Goal: Navigation & Orientation: Find specific page/section

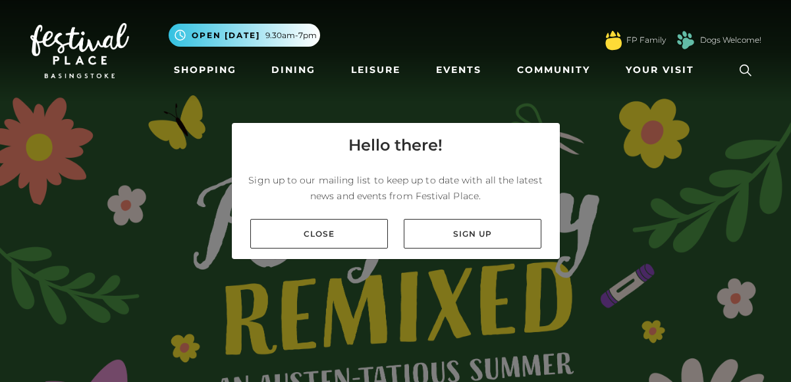
click at [361, 232] on link "Close" at bounding box center [319, 234] width 138 height 30
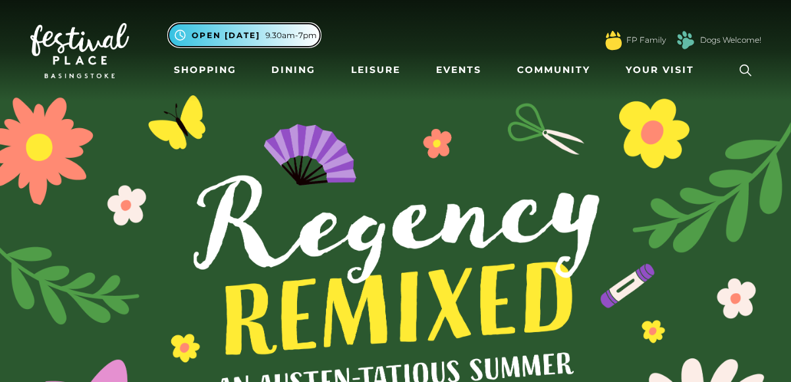
click at [308, 39] on span "9.30am-7pm" at bounding box center [290, 36] width 51 height 12
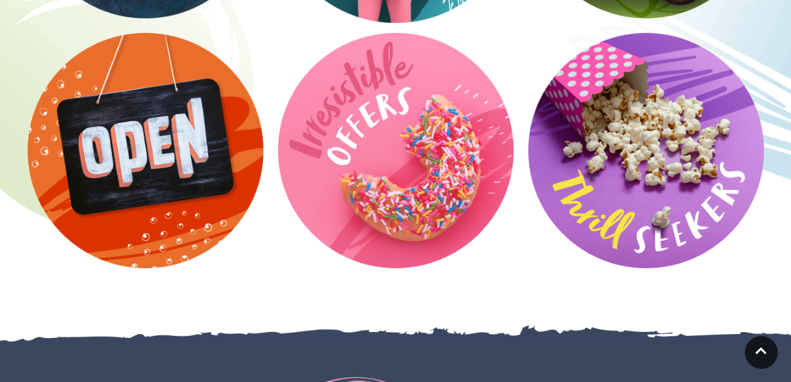
scroll to position [2041, 0]
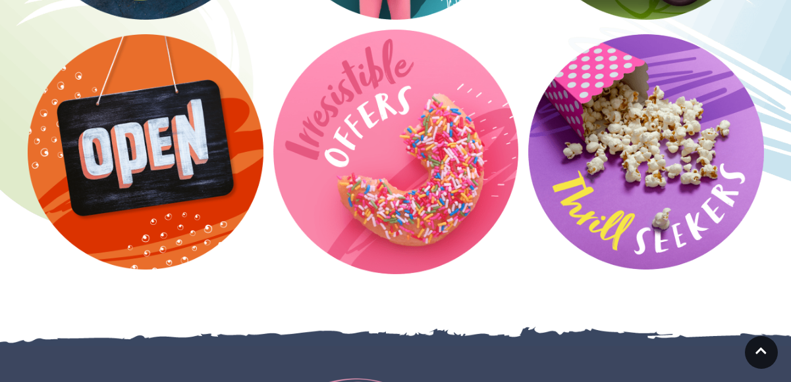
click at [352, 176] on video at bounding box center [395, 152] width 245 height 245
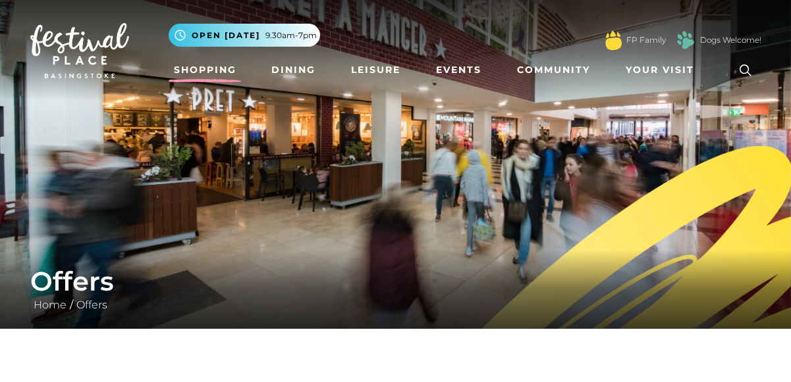
click at [206, 72] on link "Shopping" at bounding box center [205, 70] width 73 height 24
